Goal: Task Accomplishment & Management: Complete application form

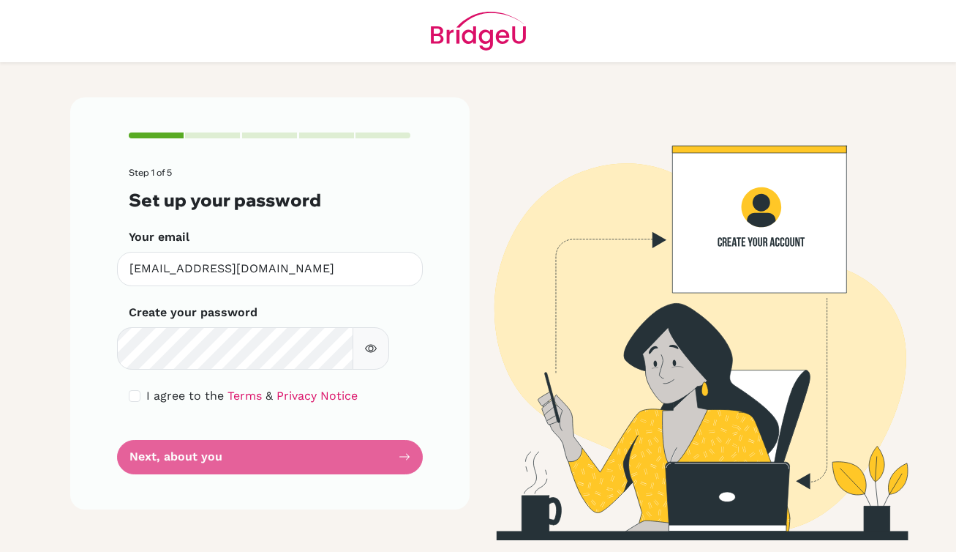
scroll to position [100, 0]
click at [377, 327] on button "button" at bounding box center [371, 348] width 37 height 42
click at [78, 293] on div "Step 1 of 5 Set up your password Your email 17014@blisankara.org Invalid email …" at bounding box center [270, 303] width 400 height 412
click at [140, 390] on input "checkbox" at bounding box center [135, 396] width 12 height 12
checkbox input "true"
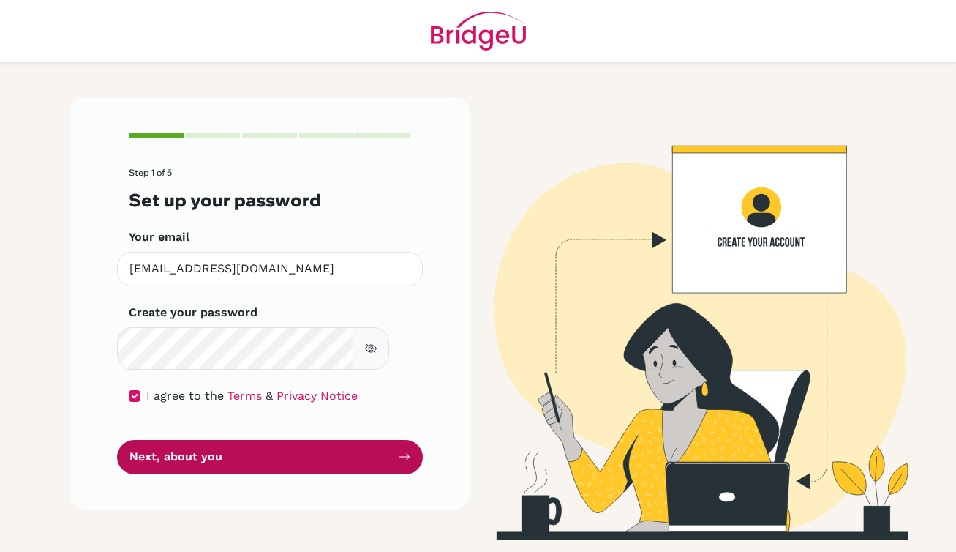
click at [251, 474] on button "Next, about you" at bounding box center [270, 457] width 306 height 34
click at [250, 474] on button "Next, about you" at bounding box center [270, 457] width 306 height 34
